Goal: Task Accomplishment & Management: Manage account settings

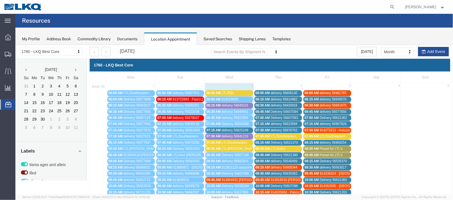
click at [214, 136] on span "07:30 AM" at bounding box center [213, 136] width 14 height 4
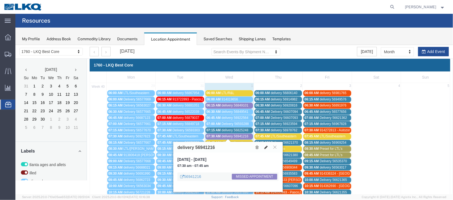
click at [264, 148] on icon at bounding box center [265, 147] width 3 height 4
select select "100"
select select "1"
select select "100"
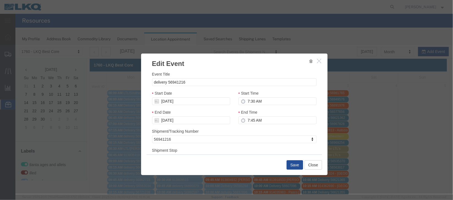
scroll to position [41, 0]
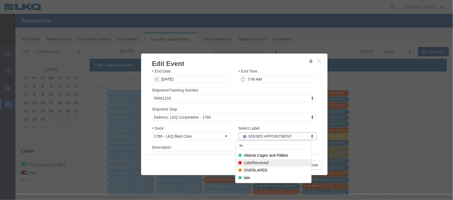
type input "la"
select select "160"
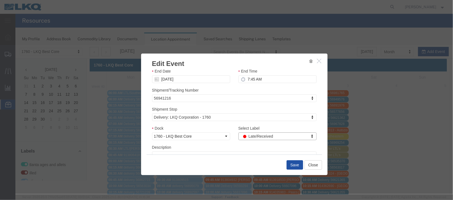
click at [287, 165] on button "Save" at bounding box center [295, 164] width 17 height 9
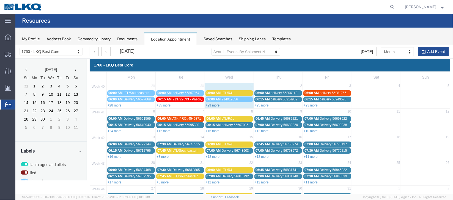
click at [211, 103] on link "+29 more" at bounding box center [213, 105] width 14 height 4
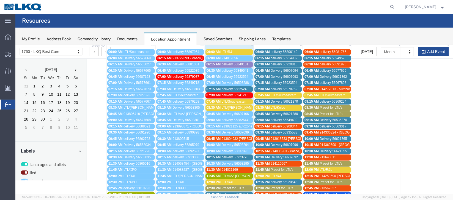
scroll to position [82, 0]
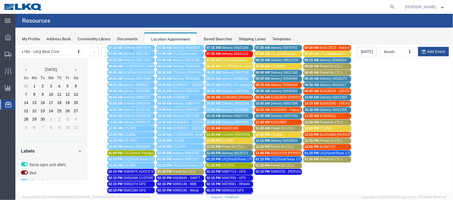
click at [241, 113] on link "10:15 AM delivery 56923770" at bounding box center [229, 116] width 48 height 6
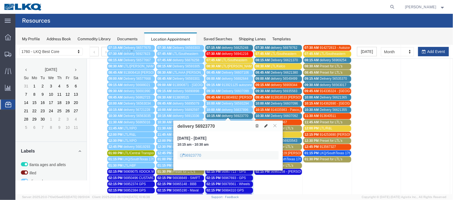
click at [268, 124] on button at bounding box center [266, 125] width 8 height 6
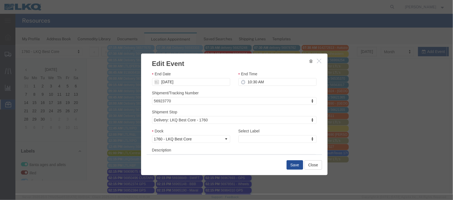
scroll to position [41, 0]
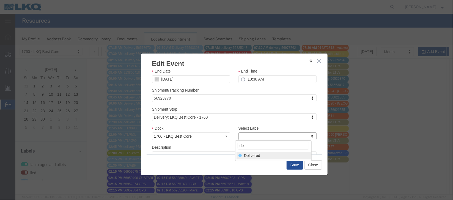
type input "de"
select select "40"
click at [290, 166] on button "Save" at bounding box center [295, 164] width 17 height 9
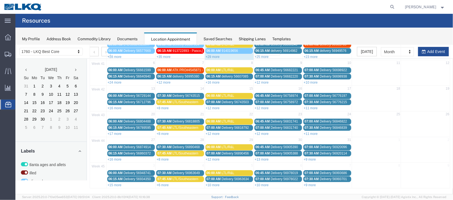
scroll to position [0, 0]
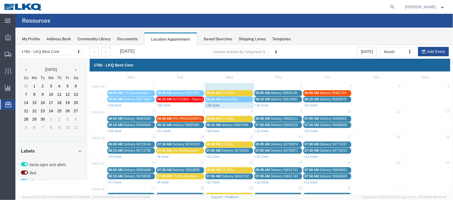
click at [211, 103] on link "+29 more" at bounding box center [213, 105] width 14 height 4
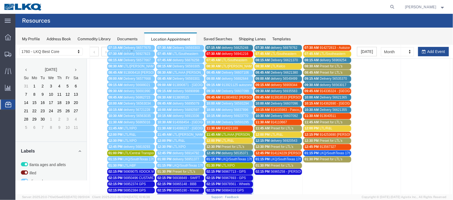
scroll to position [41, 0]
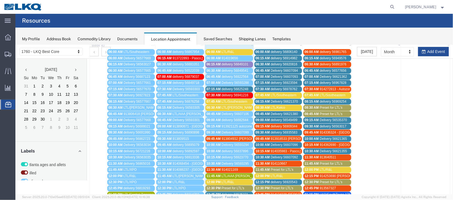
click at [233, 138] on span "913804932 [PERSON_NAME], [GEOGRAPHIC_DATA] [PERSON_NAME]" at bounding box center [276, 138] width 108 height 4
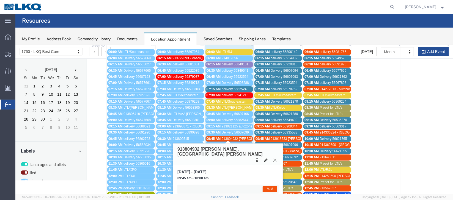
click at [266, 157] on icon at bounding box center [265, 159] width 3 height 4
select select "1"
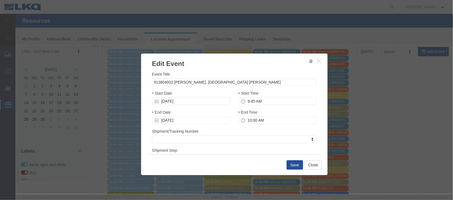
scroll to position [67, 0]
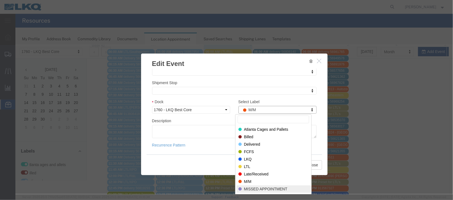
select select "100"
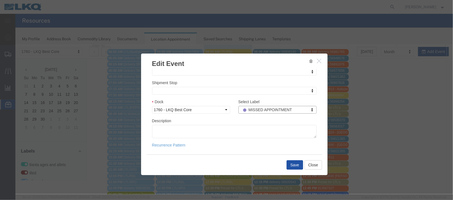
click at [294, 168] on button "Save" at bounding box center [295, 164] width 17 height 9
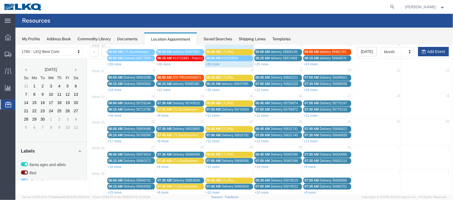
scroll to position [0, 0]
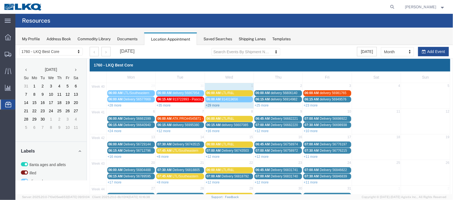
click at [215, 105] on link "+29 more" at bounding box center [213, 105] width 14 height 4
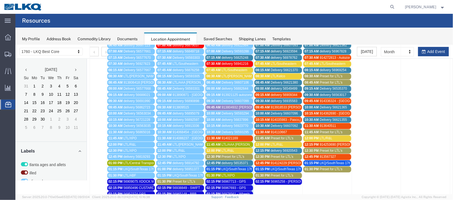
scroll to position [82, 0]
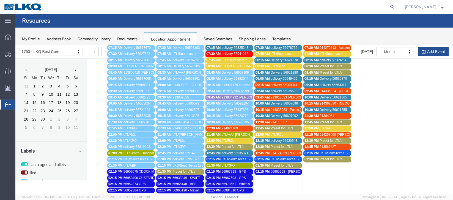
click at [218, 151] on span "12:45 PM" at bounding box center [213, 153] width 14 height 4
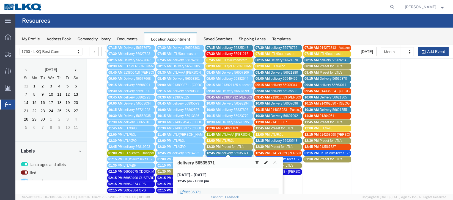
click at [268, 161] on button at bounding box center [266, 162] width 8 height 6
select select "1"
select select
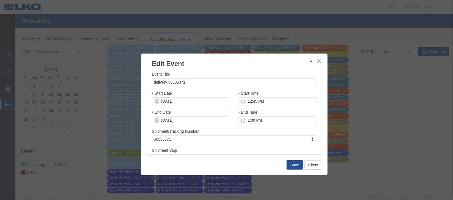
select select
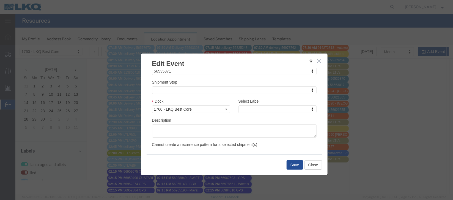
scroll to position [70, 0]
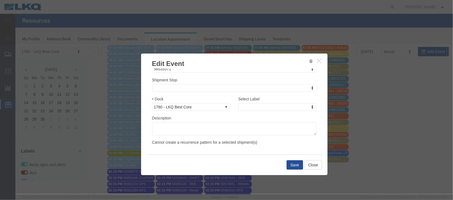
click at [266, 102] on div "Select Label Select Label Select Label Atlanta Cages and Pallets Billed Deliver…" at bounding box center [277, 103] width 78 height 15
click at [257, 119] on input "de" at bounding box center [274, 116] width 72 height 8
type input "de"
select select "40"
click at [296, 165] on button "Save" at bounding box center [295, 164] width 17 height 9
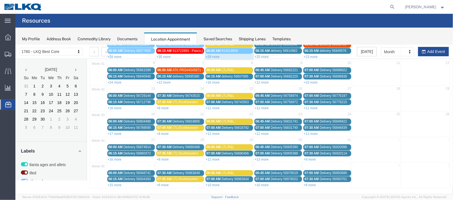
scroll to position [0, 0]
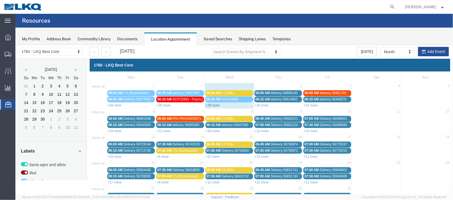
click at [211, 105] on link "+29 more" at bounding box center [213, 105] width 14 height 4
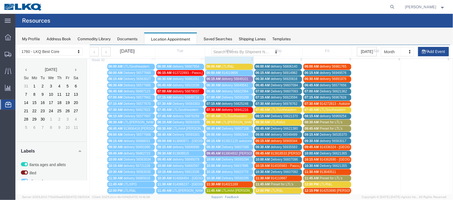
scroll to position [41, 0]
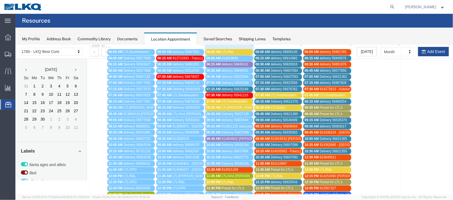
click at [325, 149] on span "Delivery 56621355" at bounding box center [333, 151] width 27 height 4
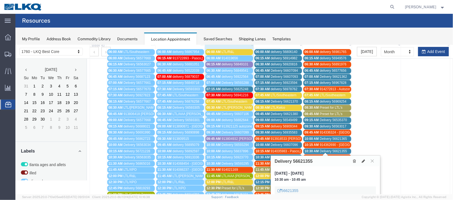
click at [242, 167] on div "11:30 AM 914021169" at bounding box center [228, 169] width 45 height 4
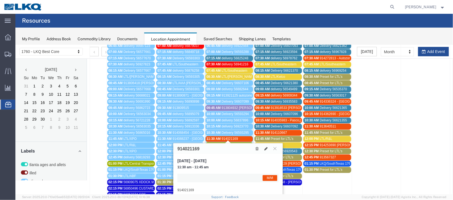
scroll to position [82, 0]
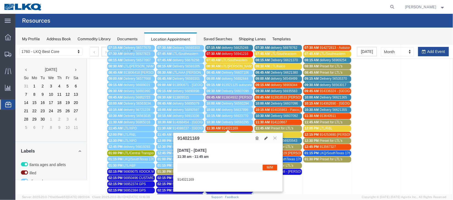
click at [281, 139] on div "914021169" at bounding box center [228, 137] width 110 height 11
click at [277, 138] on button at bounding box center [274, 137] width 7 height 5
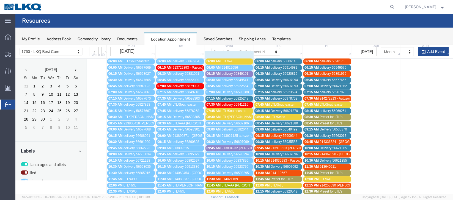
scroll to position [0, 0]
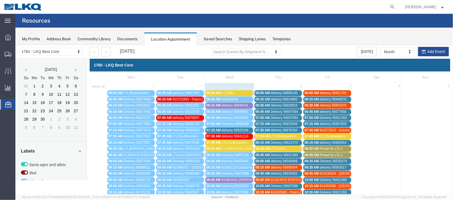
click at [243, 105] on span "delivery 56849101" at bounding box center [235, 105] width 27 height 4
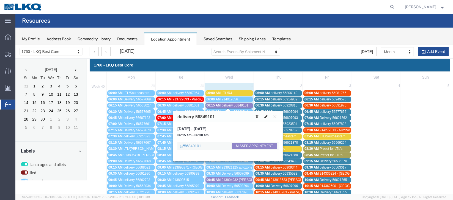
click at [266, 117] on icon at bounding box center [265, 116] width 3 height 4
select select "100"
select select "1"
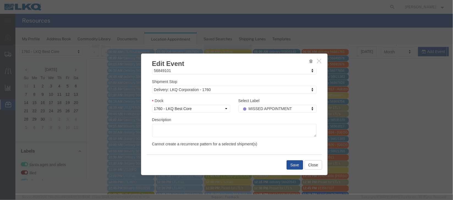
scroll to position [70, 0]
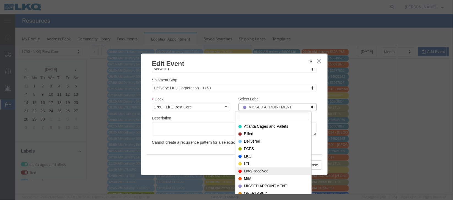
select select "160"
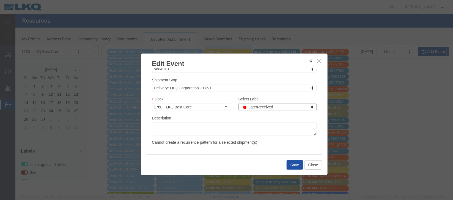
click at [289, 164] on button "Save" at bounding box center [295, 164] width 17 height 9
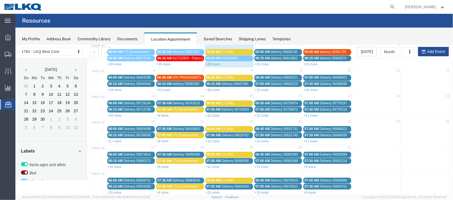
scroll to position [0, 0]
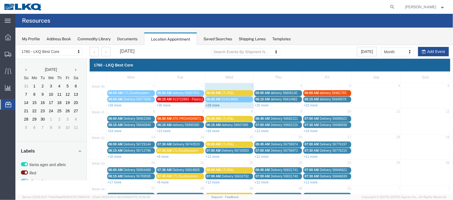
click at [217, 104] on link "+29 more" at bounding box center [213, 105] width 14 height 4
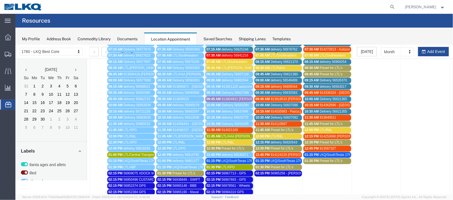
scroll to position [82, 0]
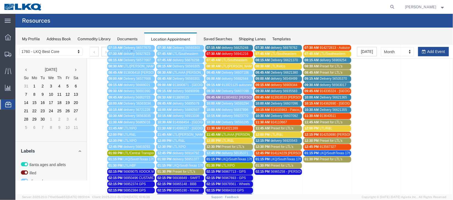
click at [239, 126] on div "11:30 AM 914021169" at bounding box center [228, 128] width 45 height 4
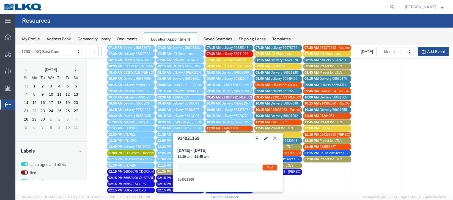
click at [264, 137] on icon at bounding box center [265, 138] width 3 height 4
select select "1"
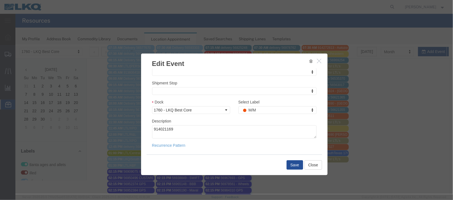
scroll to position [67, 0]
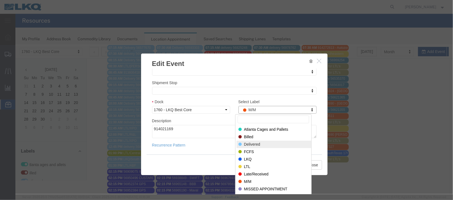
select select "40"
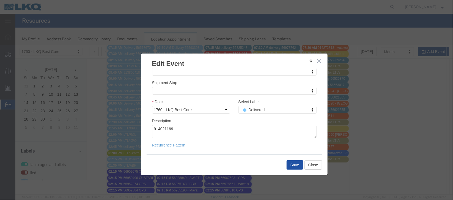
click at [292, 166] on button "Save" at bounding box center [295, 164] width 17 height 9
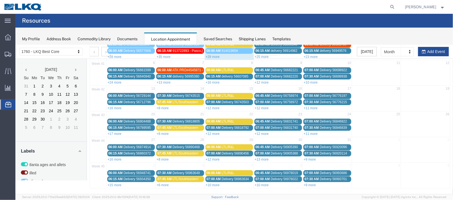
scroll to position [0, 0]
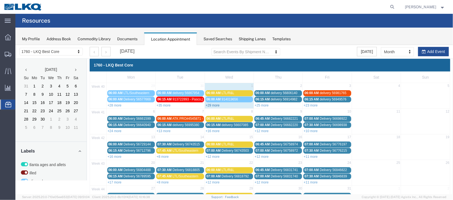
click at [214, 105] on link "+29 more" at bounding box center [213, 105] width 14 height 4
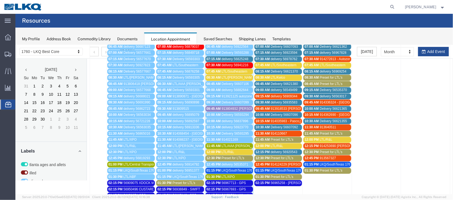
scroll to position [82, 0]
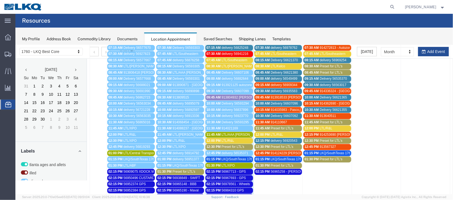
click at [217, 126] on span "11:30 AM" at bounding box center [213, 128] width 14 height 4
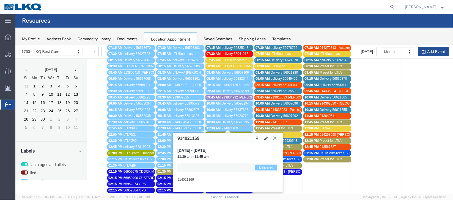
click at [265, 138] on icon at bounding box center [265, 138] width 3 height 4
select select "1"
select select "40"
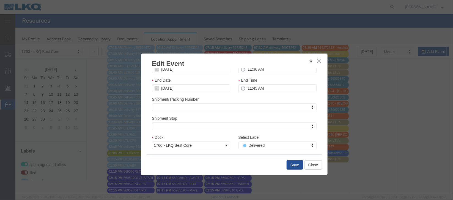
scroll to position [41, 0]
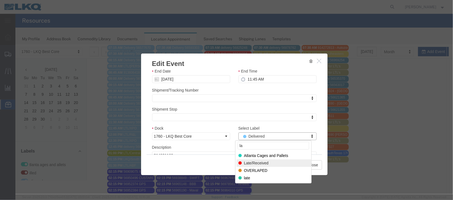
type input "la"
select select "160"
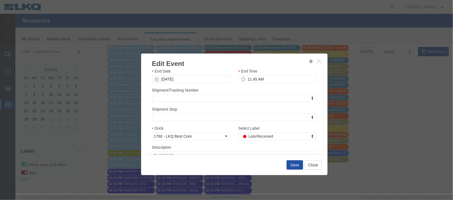
click at [291, 167] on button "Save" at bounding box center [295, 164] width 17 height 9
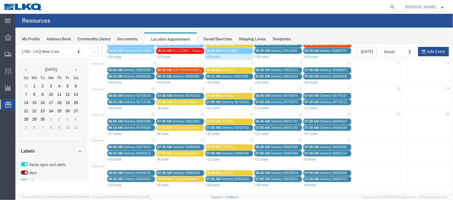
scroll to position [0, 0]
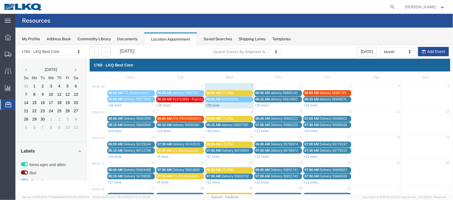
click at [216, 105] on link "+29 more" at bounding box center [213, 105] width 14 height 4
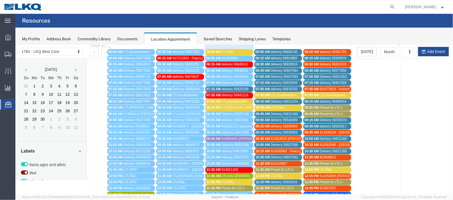
scroll to position [82, 0]
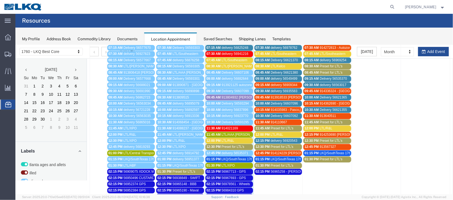
click at [218, 157] on span "01:15 PM" at bounding box center [213, 159] width 14 height 4
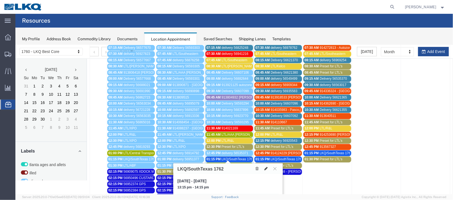
click at [266, 167] on icon at bounding box center [265, 168] width 3 height 4
select select "1"
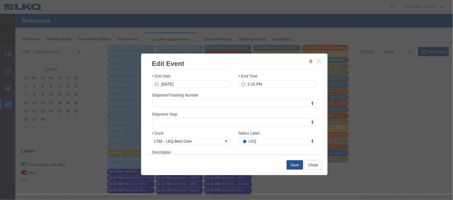
scroll to position [67, 0]
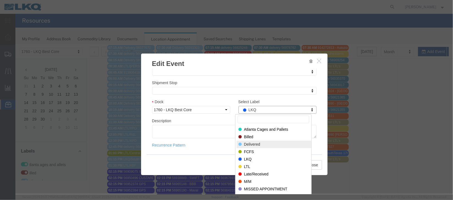
select select "40"
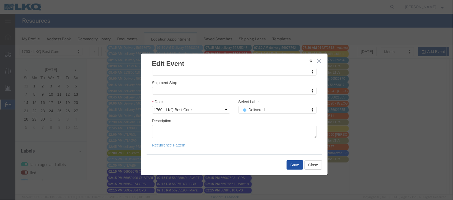
click at [292, 163] on button "Save" at bounding box center [295, 164] width 17 height 9
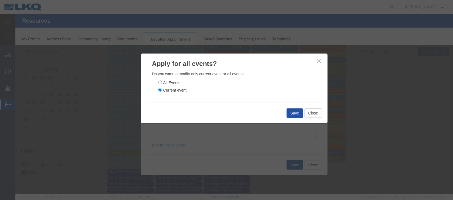
click at [287, 110] on button "Save" at bounding box center [295, 112] width 17 height 9
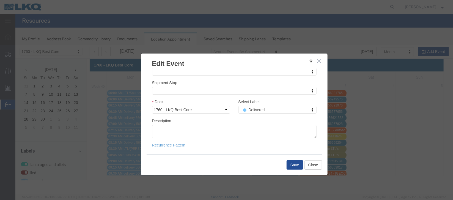
scroll to position [0, 0]
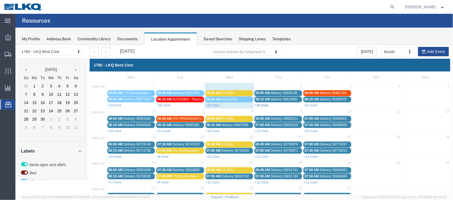
click at [264, 105] on link "+25 more" at bounding box center [262, 105] width 14 height 4
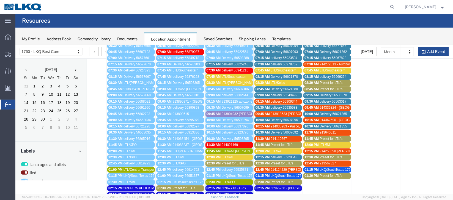
scroll to position [82, 0]
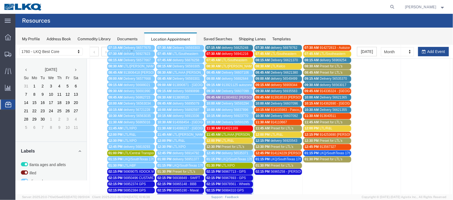
click at [279, 138] on span "delivery 56920543" at bounding box center [284, 140] width 27 height 4
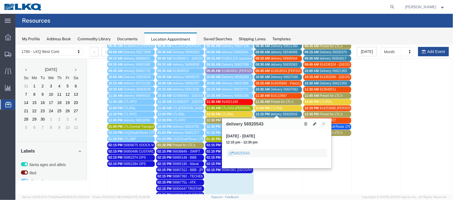
scroll to position [124, 0]
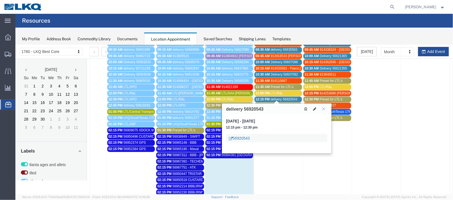
click at [244, 139] on link "56920543" at bounding box center [239, 138] width 21 height 6
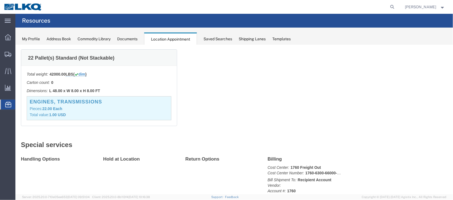
scroll to position [0, 0]
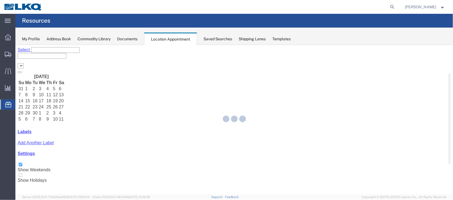
select select "27634"
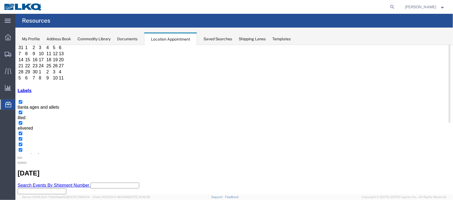
scroll to position [124, 0]
